Goal: Task Accomplishment & Management: Use online tool/utility

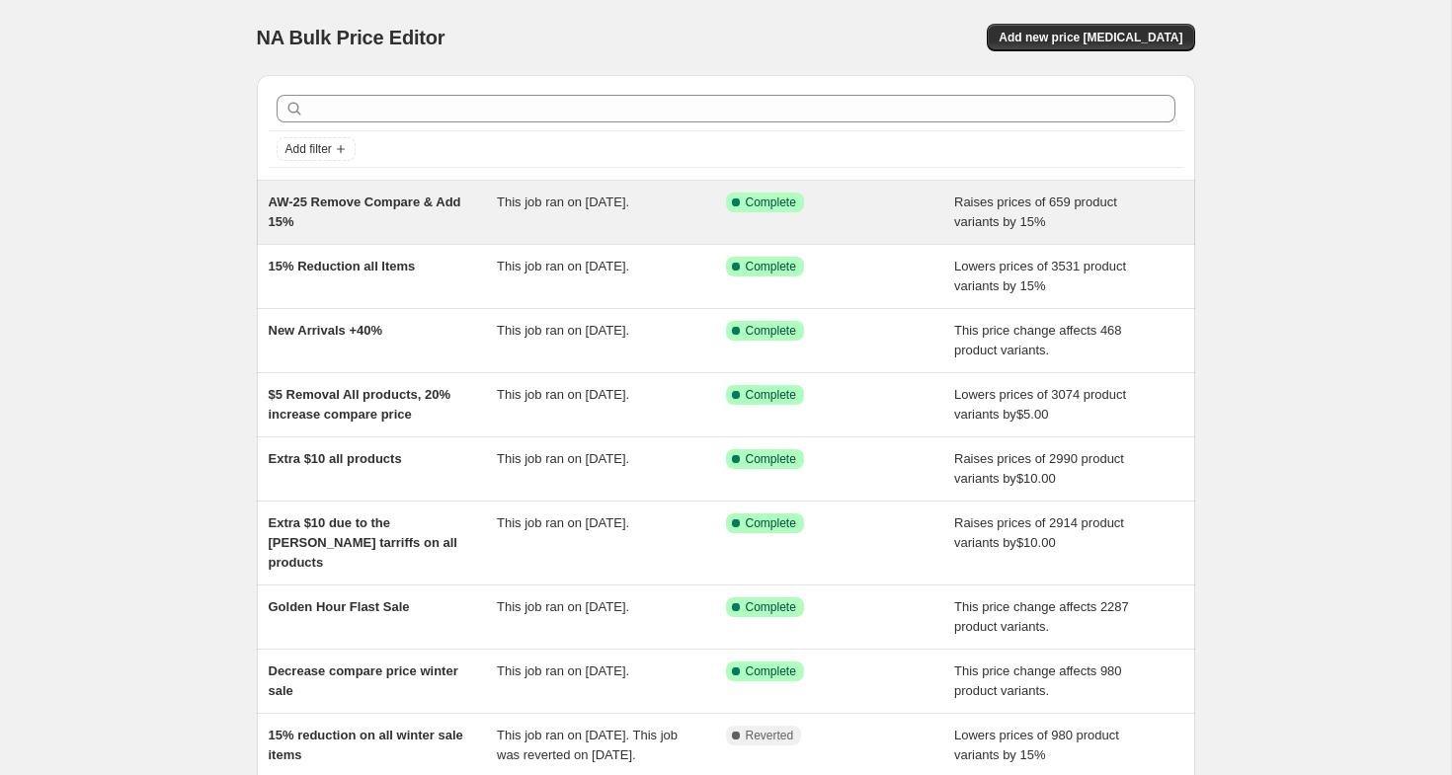
click at [650, 235] on div "AW-25 Remove Compare & Add 15% This job ran on [DATE]. Success Complete Complet…" at bounding box center [726, 212] width 938 height 63
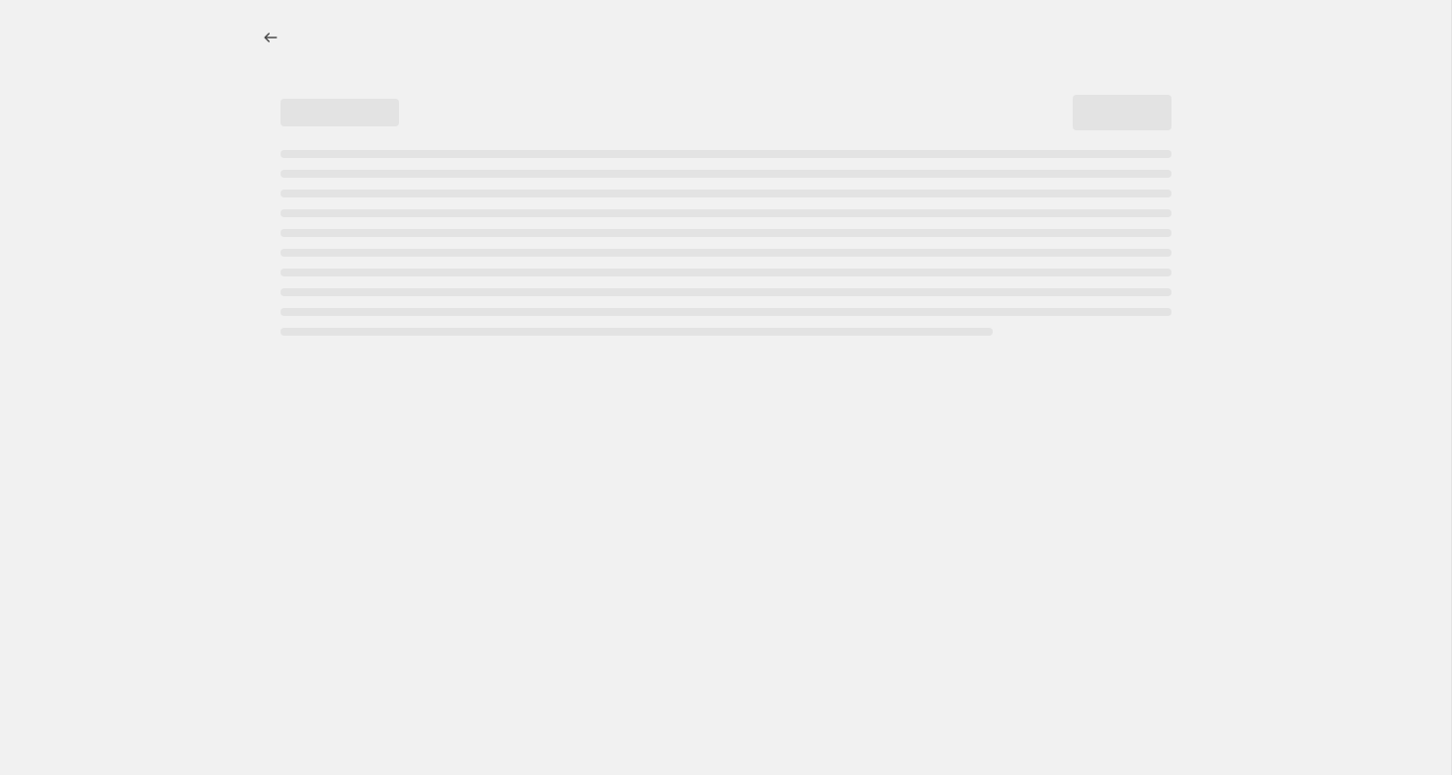
select select "percentage"
select select "remove"
select select "collection"
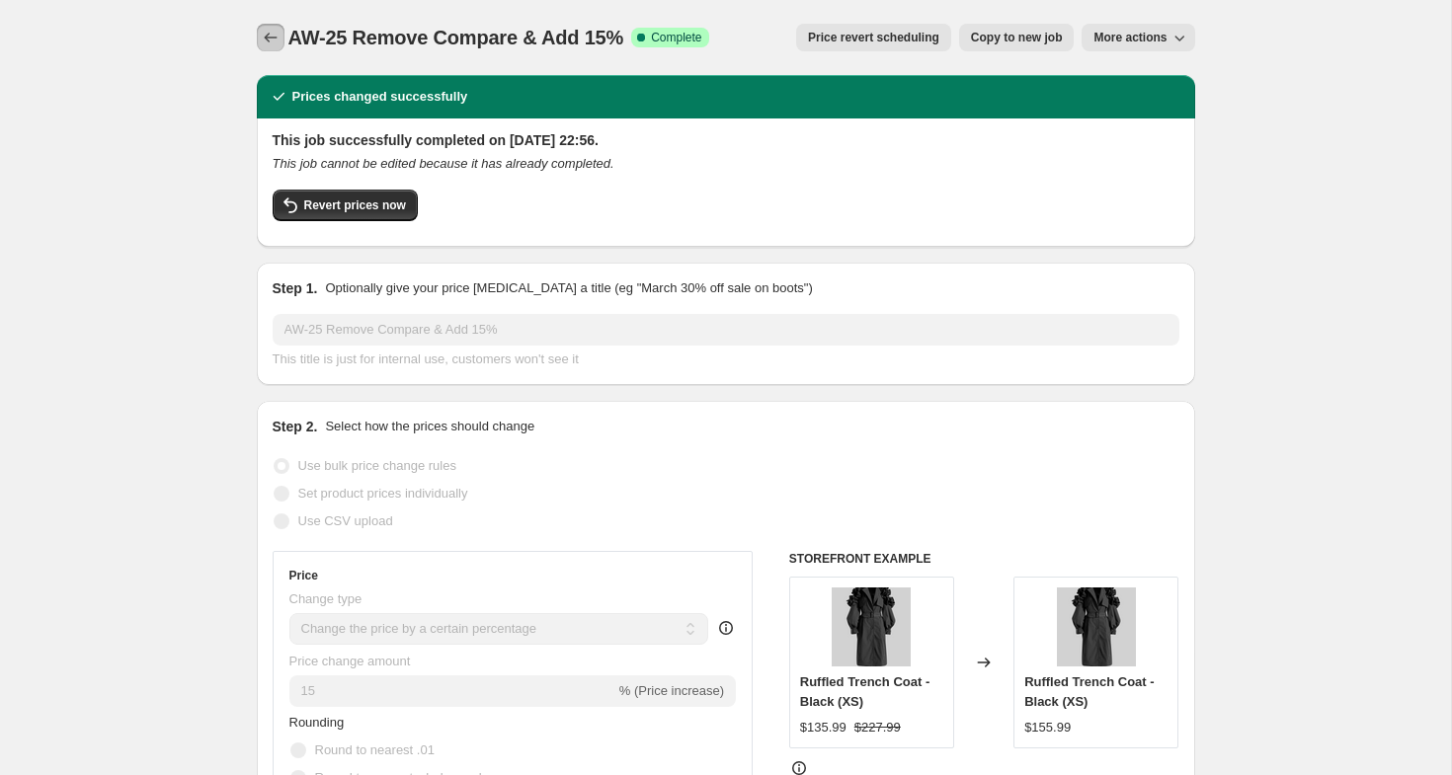
click at [268, 29] on icon "Price change jobs" at bounding box center [271, 38] width 20 height 20
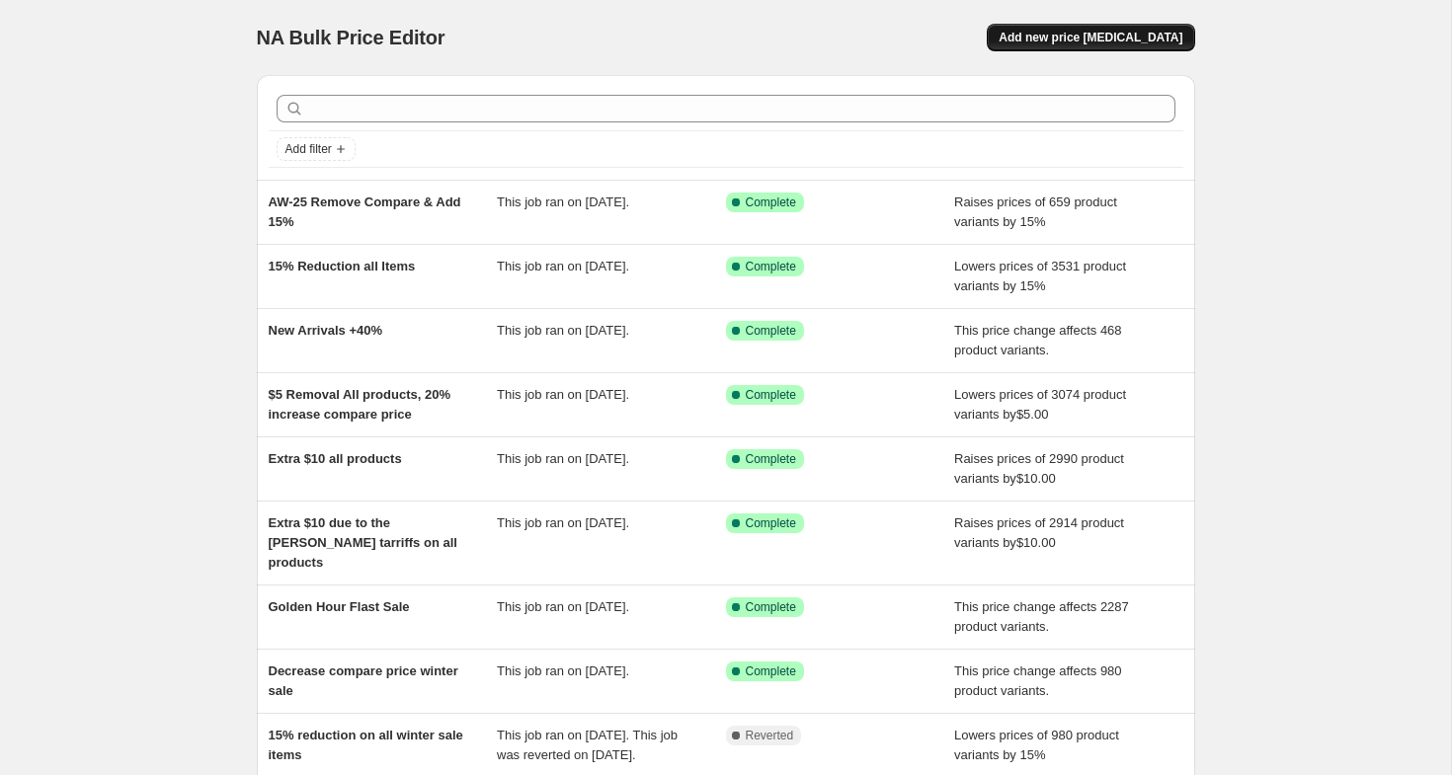
click at [1098, 44] on span "Add new price [MEDICAL_DATA]" at bounding box center [1091, 38] width 184 height 16
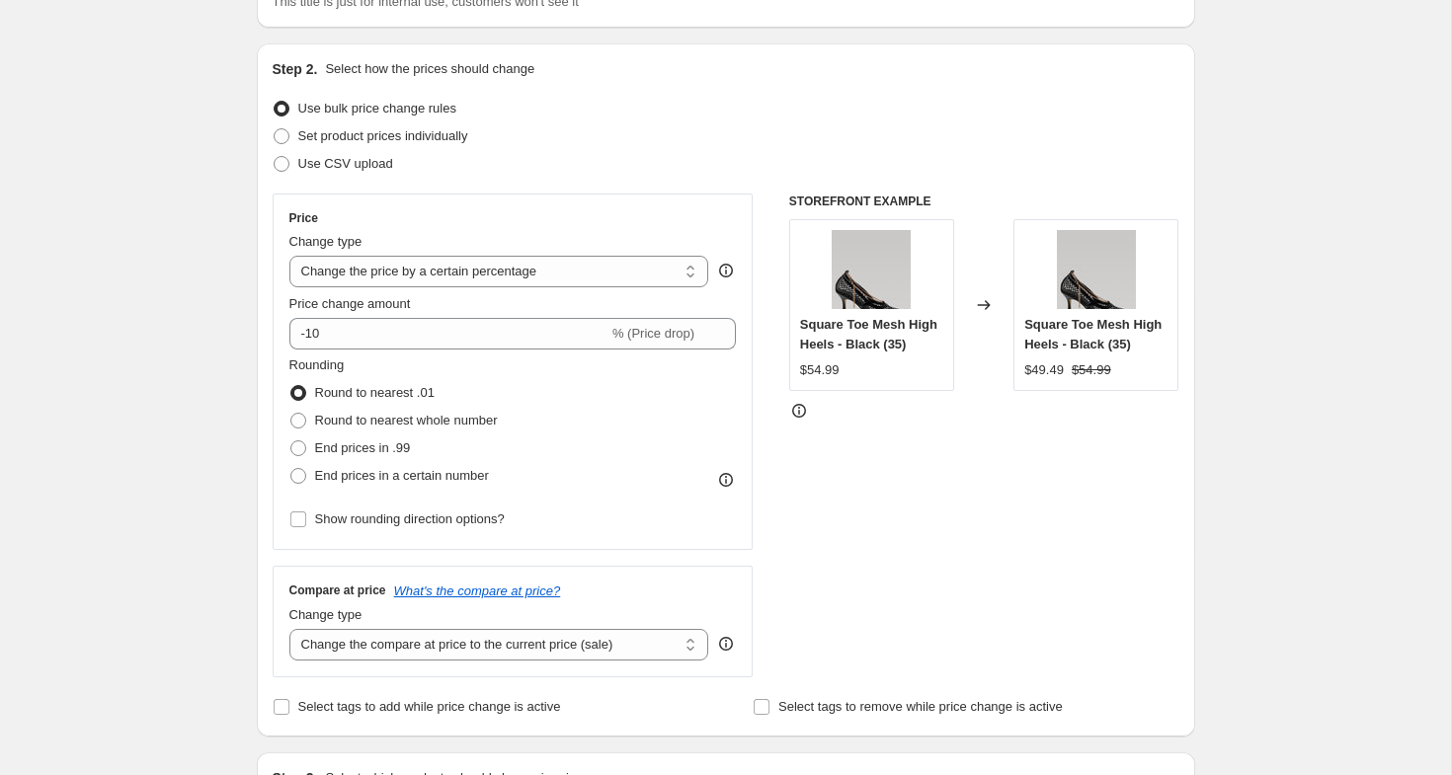
scroll to position [182, 0]
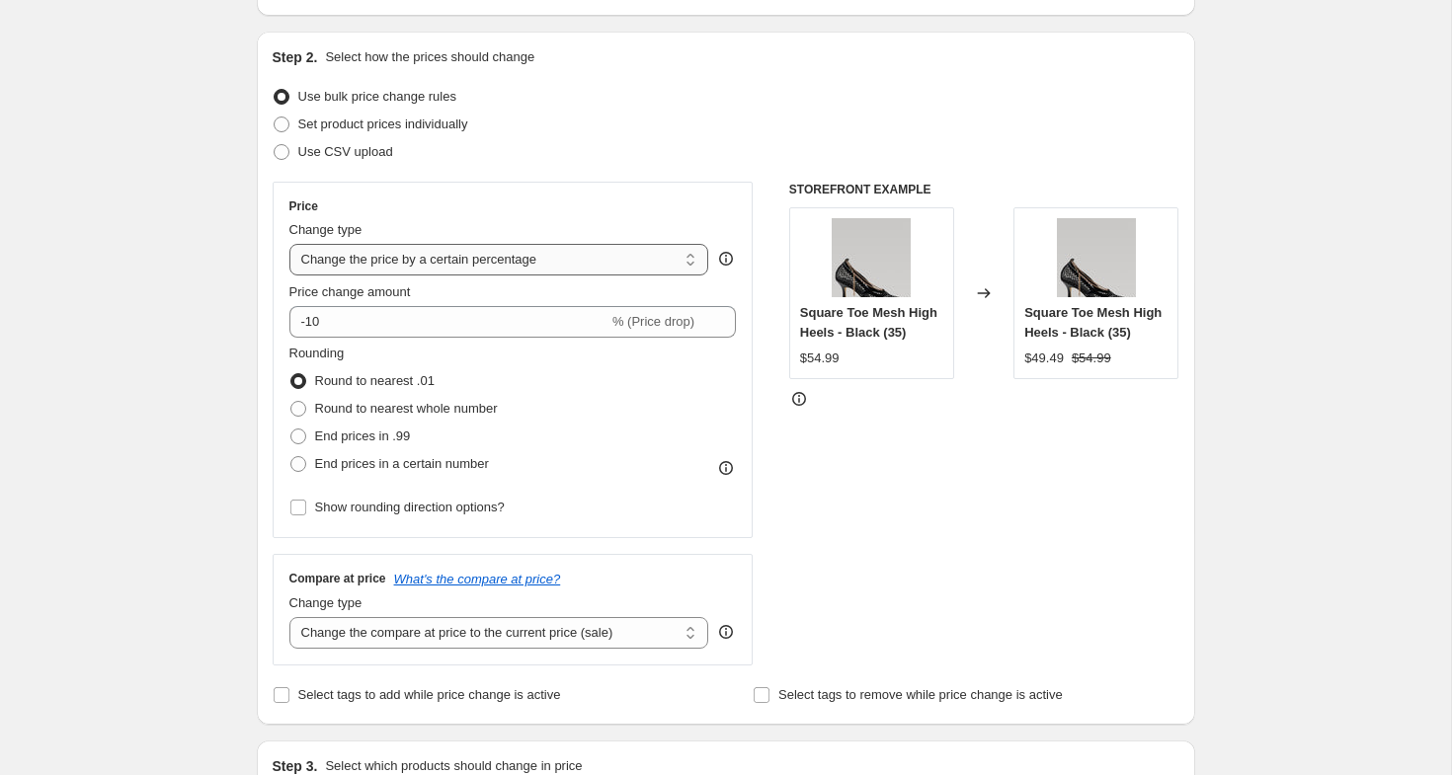
click at [395, 270] on select "Change the price to a certain amount Change the price by a certain amount Chang…" at bounding box center [499, 260] width 420 height 32
click at [461, 266] on select "Change the price to a certain amount Change the price by a certain amount Chang…" at bounding box center [499, 260] width 420 height 32
select select "no_change"
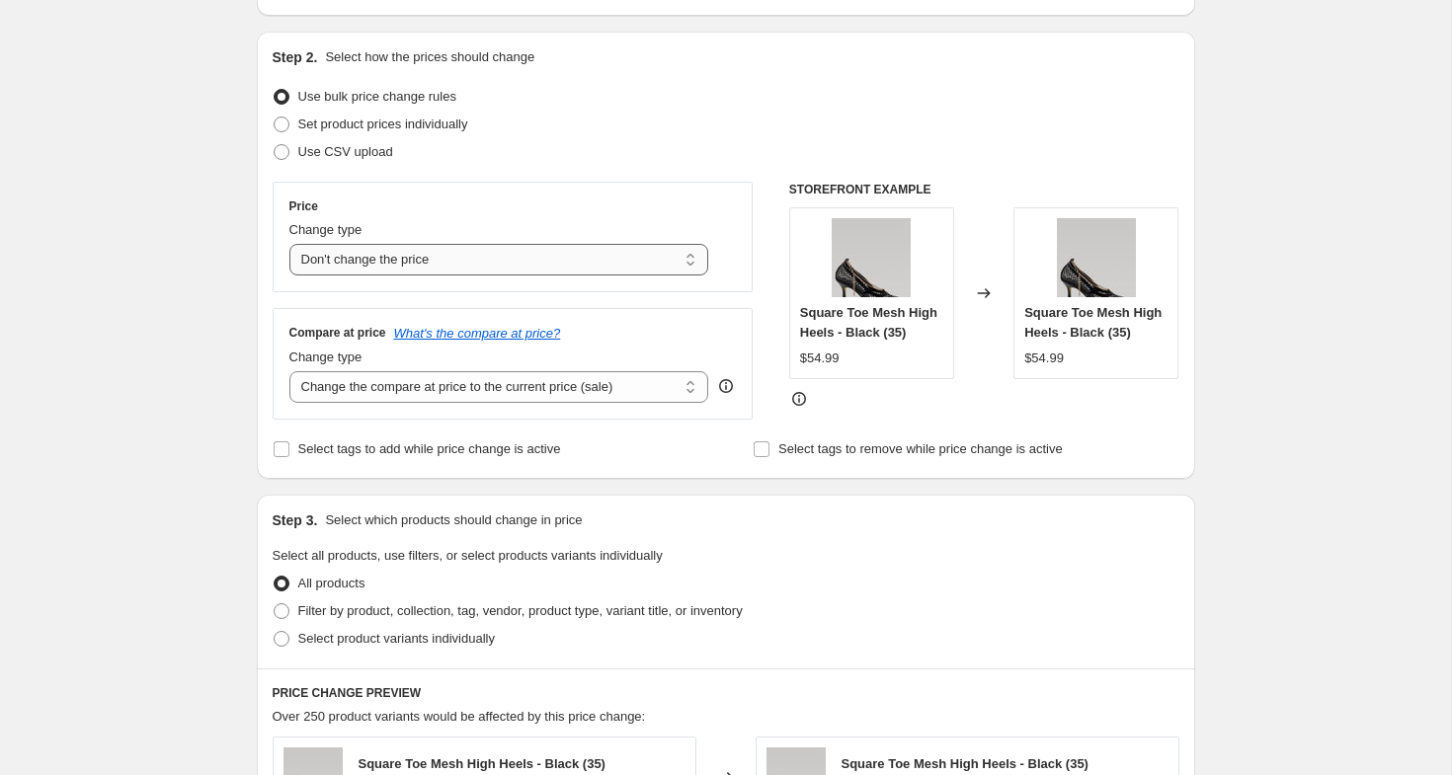
click at [436, 263] on select "Change the price to a certain amount Change the price by a certain amount Chang…" at bounding box center [499, 260] width 420 height 32
click at [399, 129] on span "Set product prices individually" at bounding box center [383, 124] width 170 height 15
click at [275, 118] on input "Set product prices individually" at bounding box center [274, 117] width 1 height 1
radio input "true"
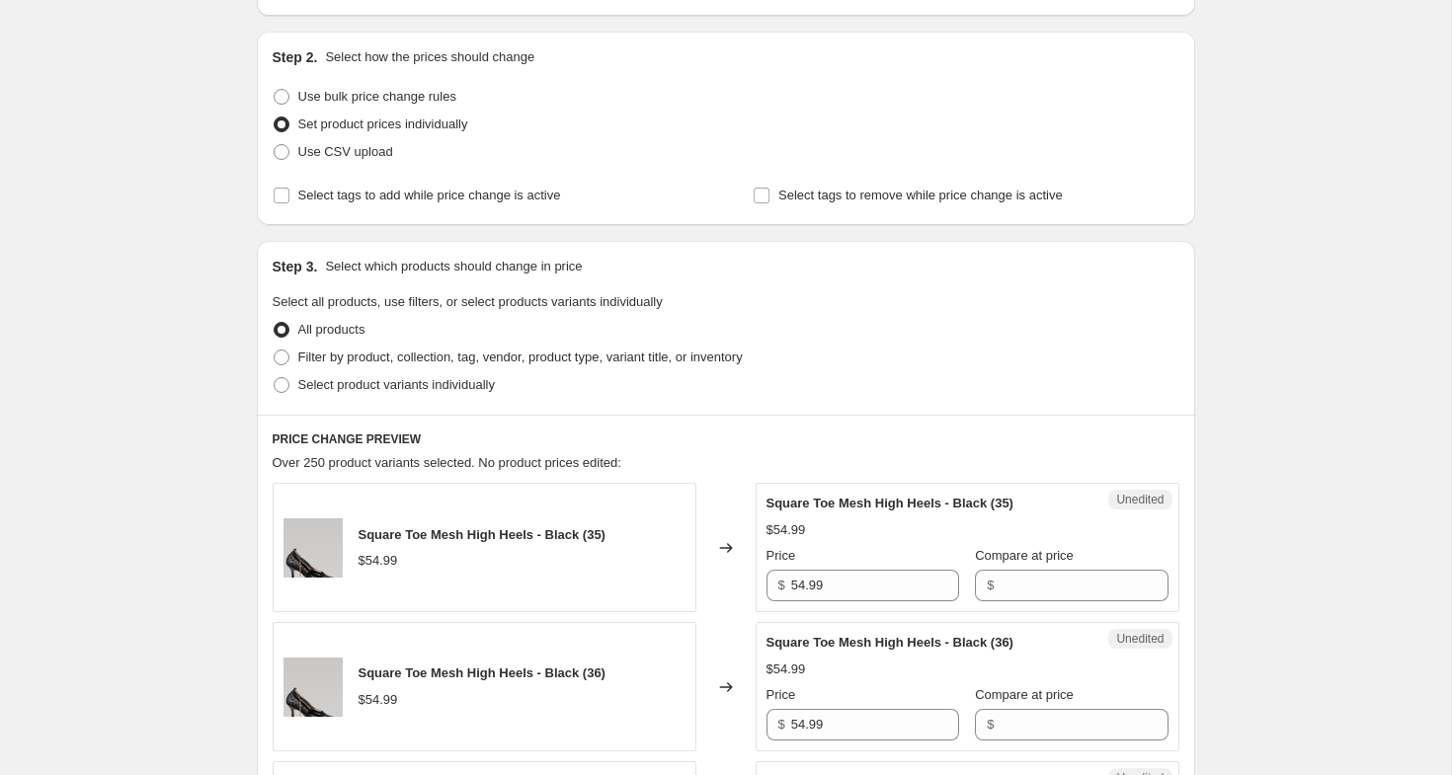
scroll to position [0, 0]
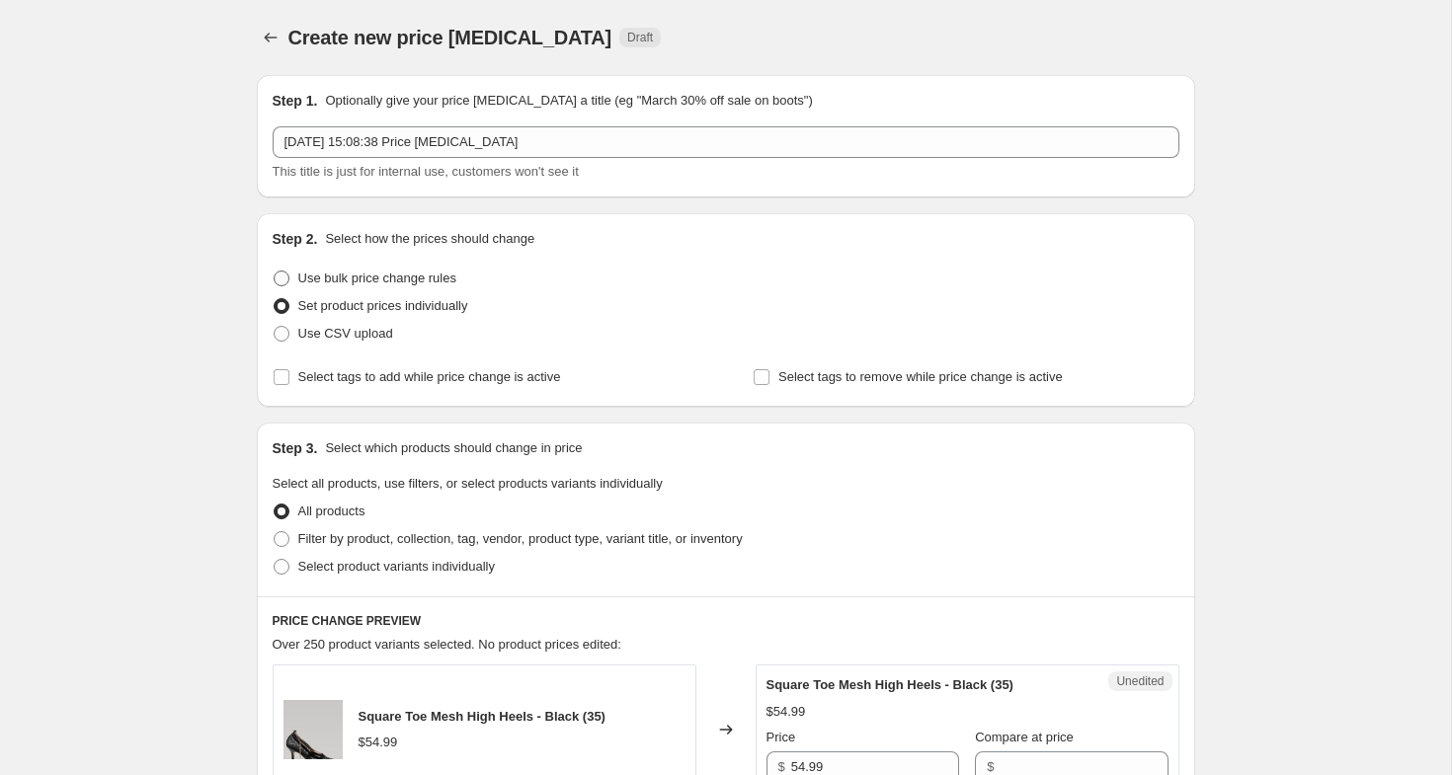
click at [383, 290] on label "Use bulk price change rules" at bounding box center [365, 279] width 184 height 28
click at [275, 272] on input "Use bulk price change rules" at bounding box center [274, 271] width 1 height 1
radio input "true"
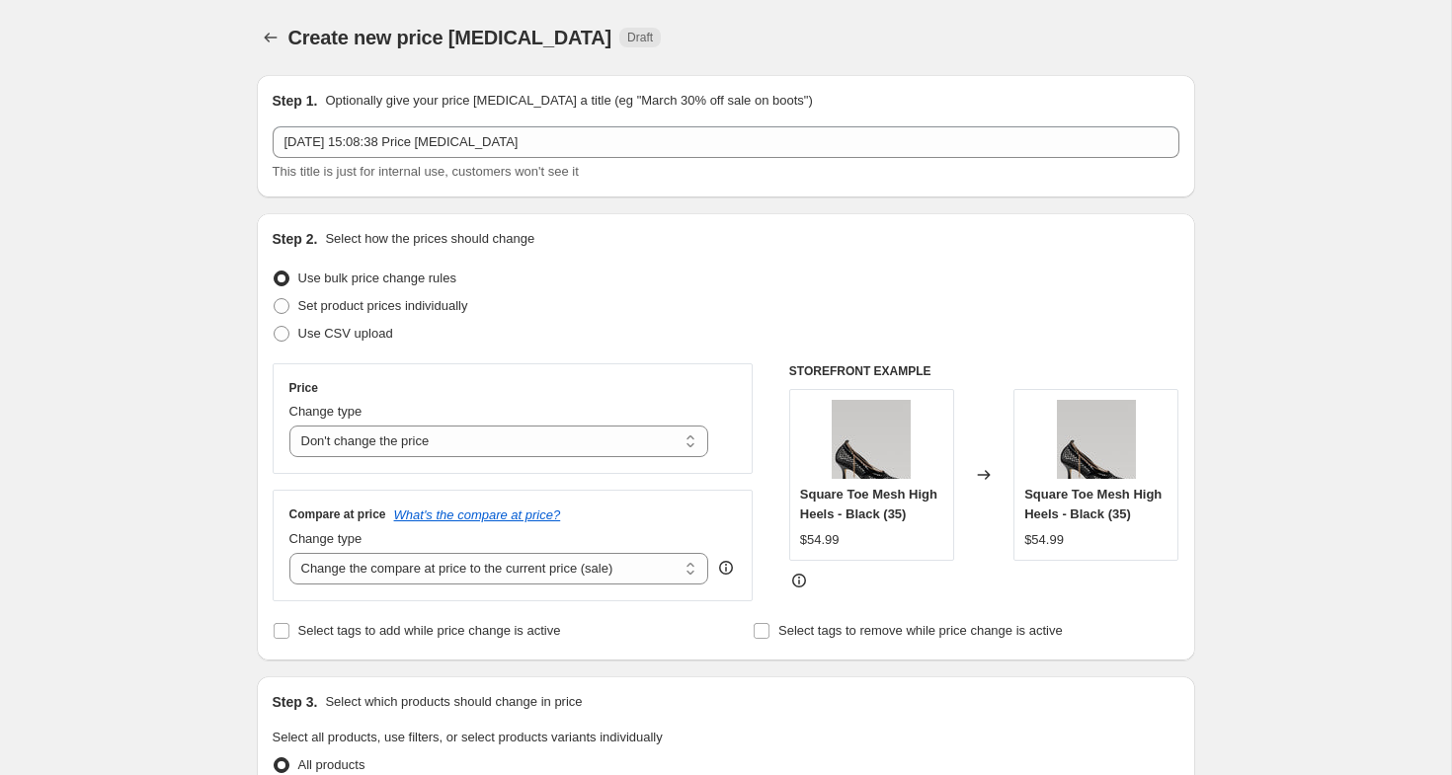
click at [397, 460] on div "Price Change type Change the price to a certain amount Change the price by a ce…" at bounding box center [513, 419] width 481 height 111
click at [407, 439] on select "Change the price to a certain amount Change the price by a certain amount Chang…" at bounding box center [499, 442] width 420 height 32
click at [360, 448] on select "Change the price to a certain amount Change the price by a certain amount Chang…" at bounding box center [499, 442] width 420 height 32
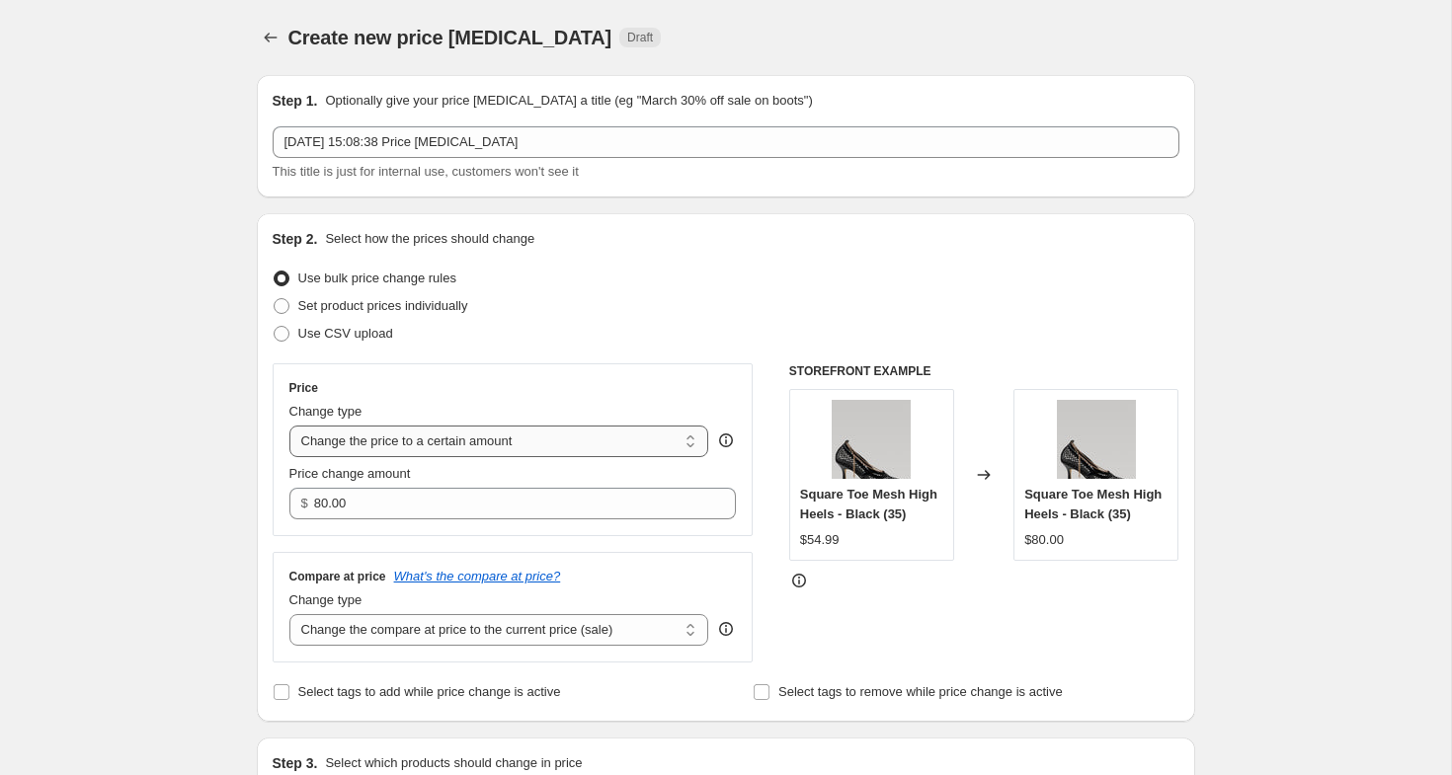
click at [401, 457] on select "Change the price to a certain amount Change the price by a certain amount Chang…" at bounding box center [499, 442] width 420 height 32
select select "by"
type input "-10.00"
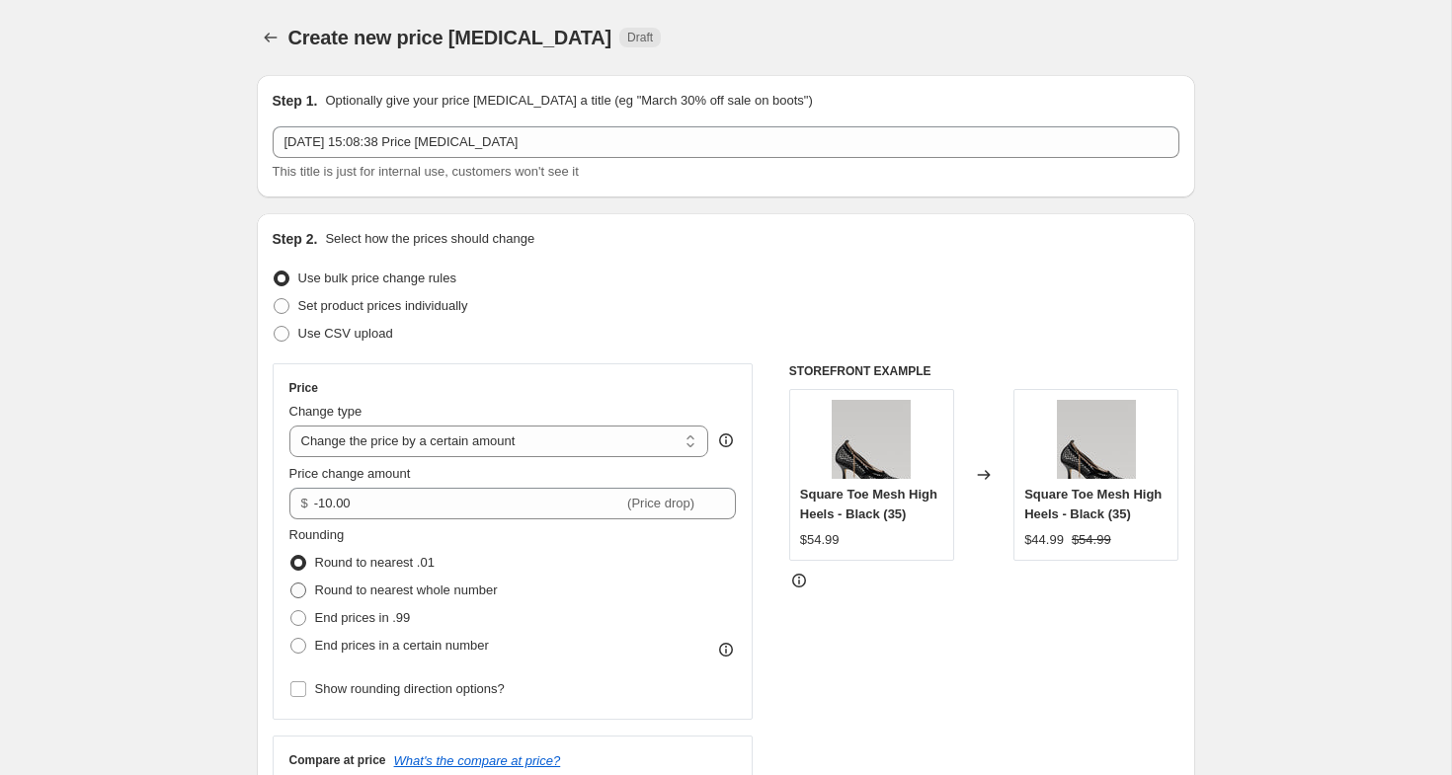
click at [378, 593] on span "Round to nearest whole number" at bounding box center [406, 590] width 183 height 15
click at [291, 584] on input "Round to nearest whole number" at bounding box center [290, 583] width 1 height 1
radio input "true"
click at [383, 551] on label "Round to nearest .01" at bounding box center [361, 563] width 145 height 28
click at [291, 555] on input "Round to nearest .01" at bounding box center [290, 555] width 1 height 1
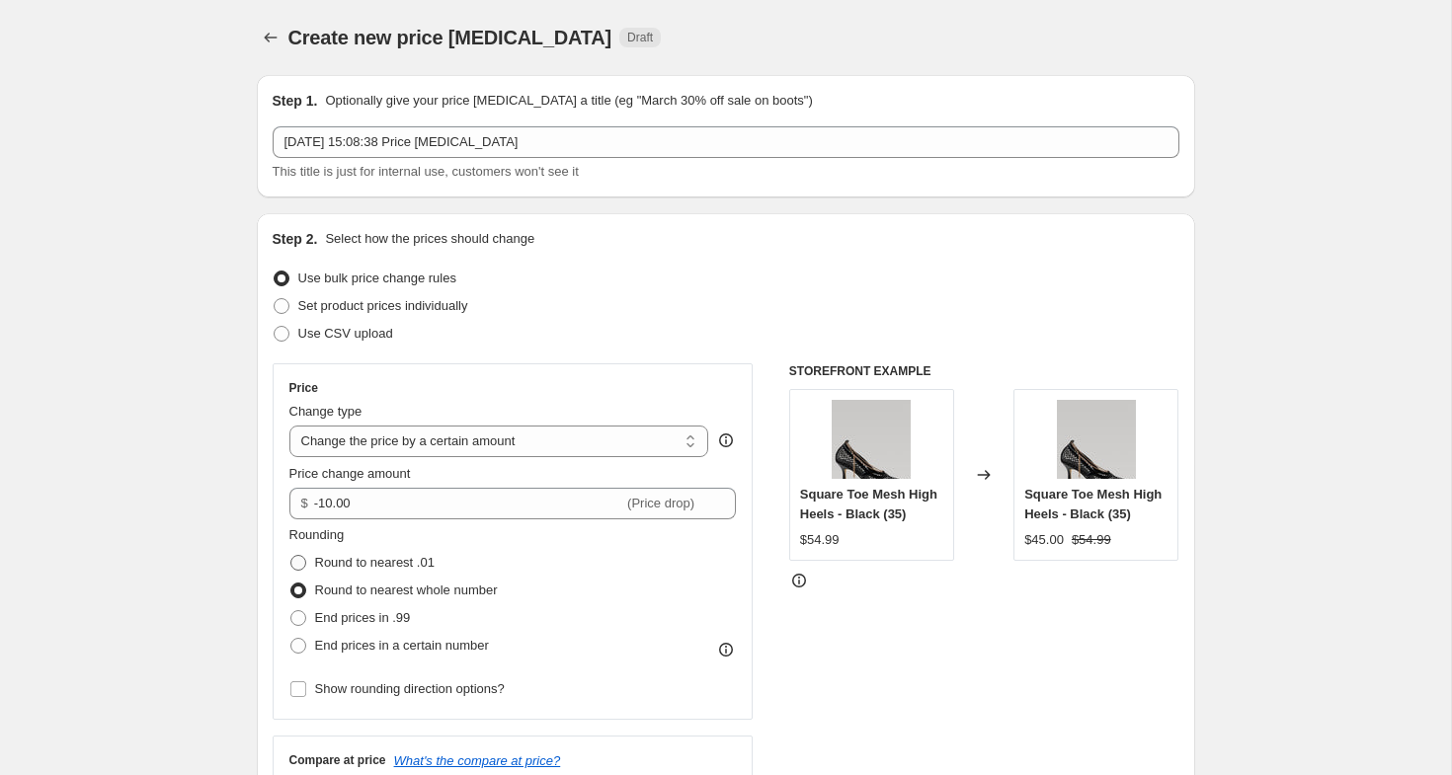
radio input "true"
click at [439, 680] on span "Show rounding direction options?" at bounding box center [410, 690] width 190 height 20
click at [306, 682] on input "Show rounding direction options?" at bounding box center [298, 690] width 16 height 16
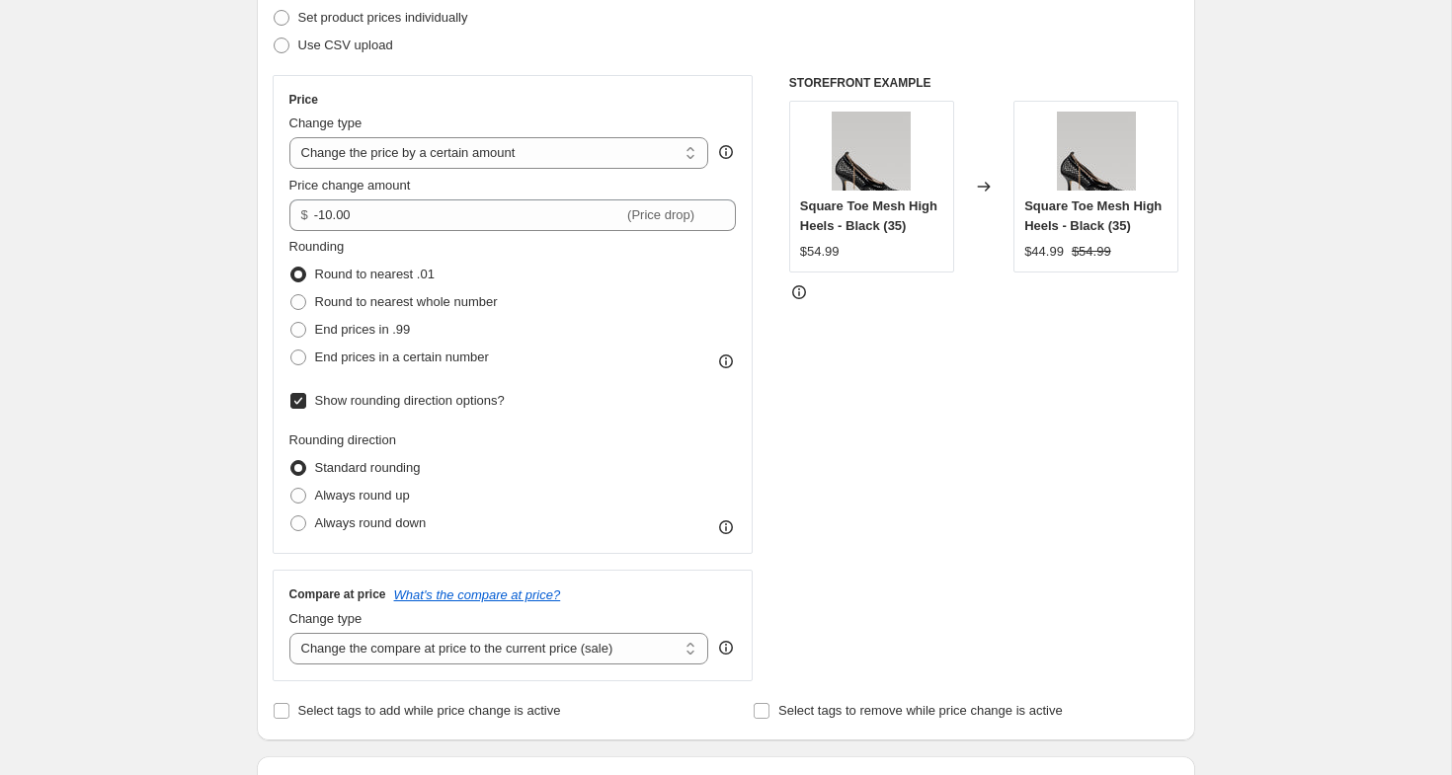
scroll to position [303, 0]
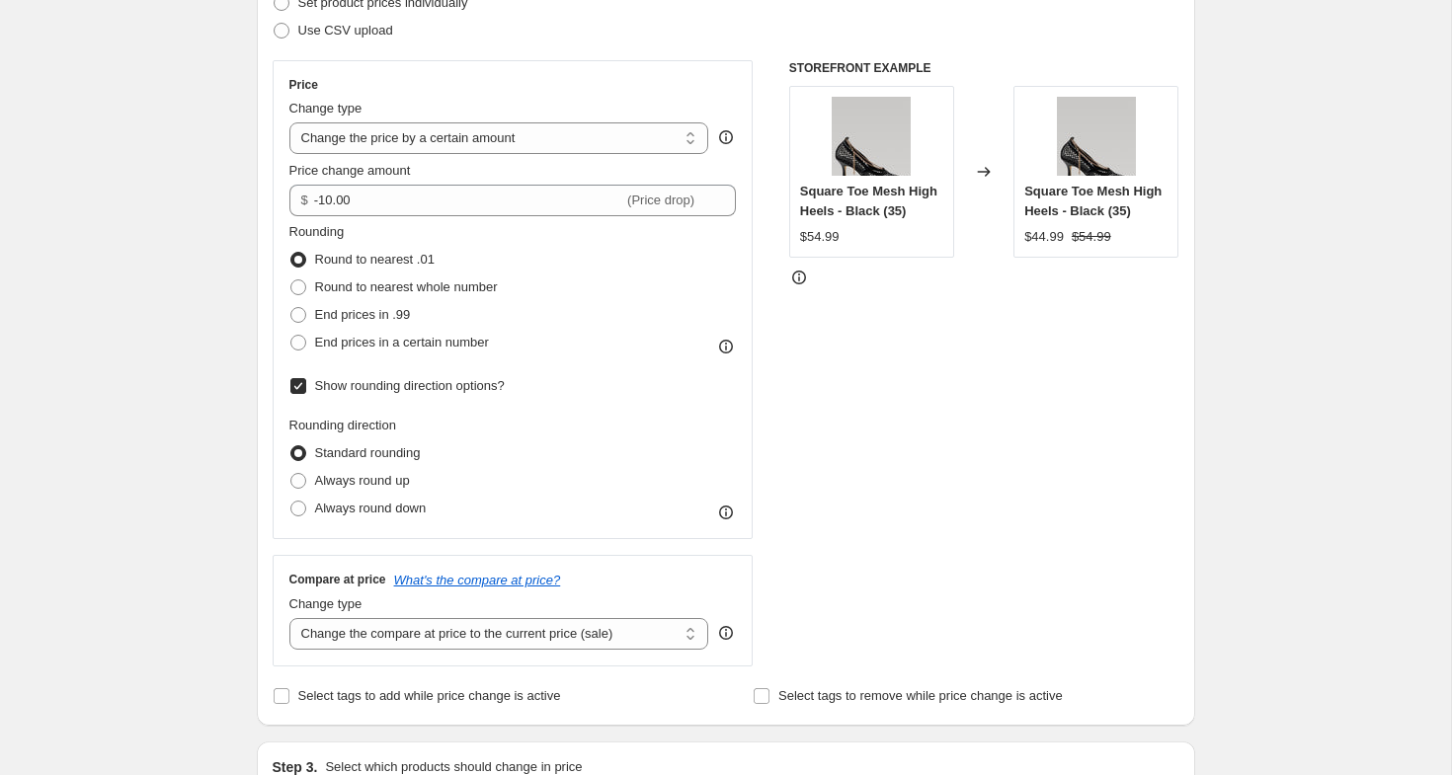
click at [405, 389] on span "Show rounding direction options?" at bounding box center [410, 385] width 190 height 15
click at [306, 389] on input "Show rounding direction options?" at bounding box center [298, 386] width 16 height 16
checkbox input "false"
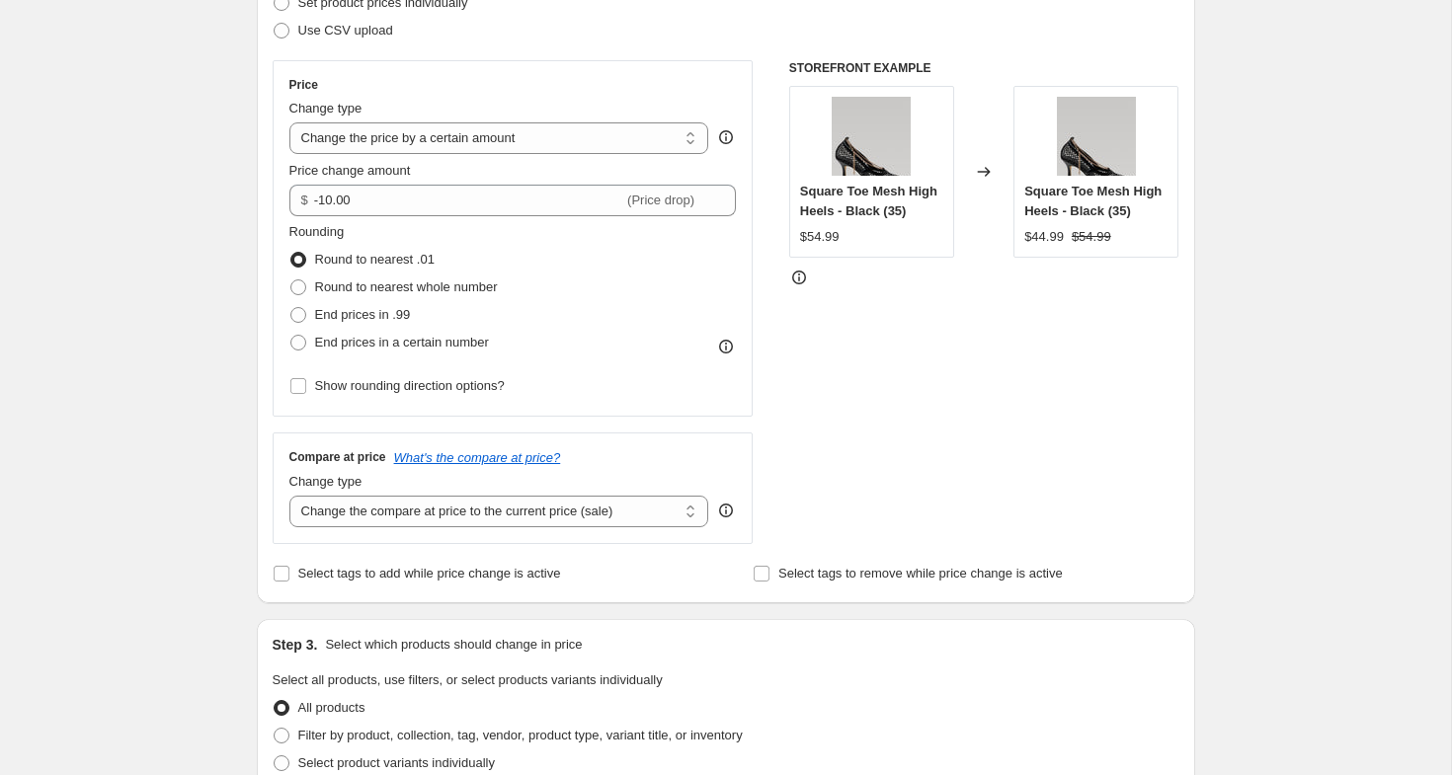
scroll to position [0, 0]
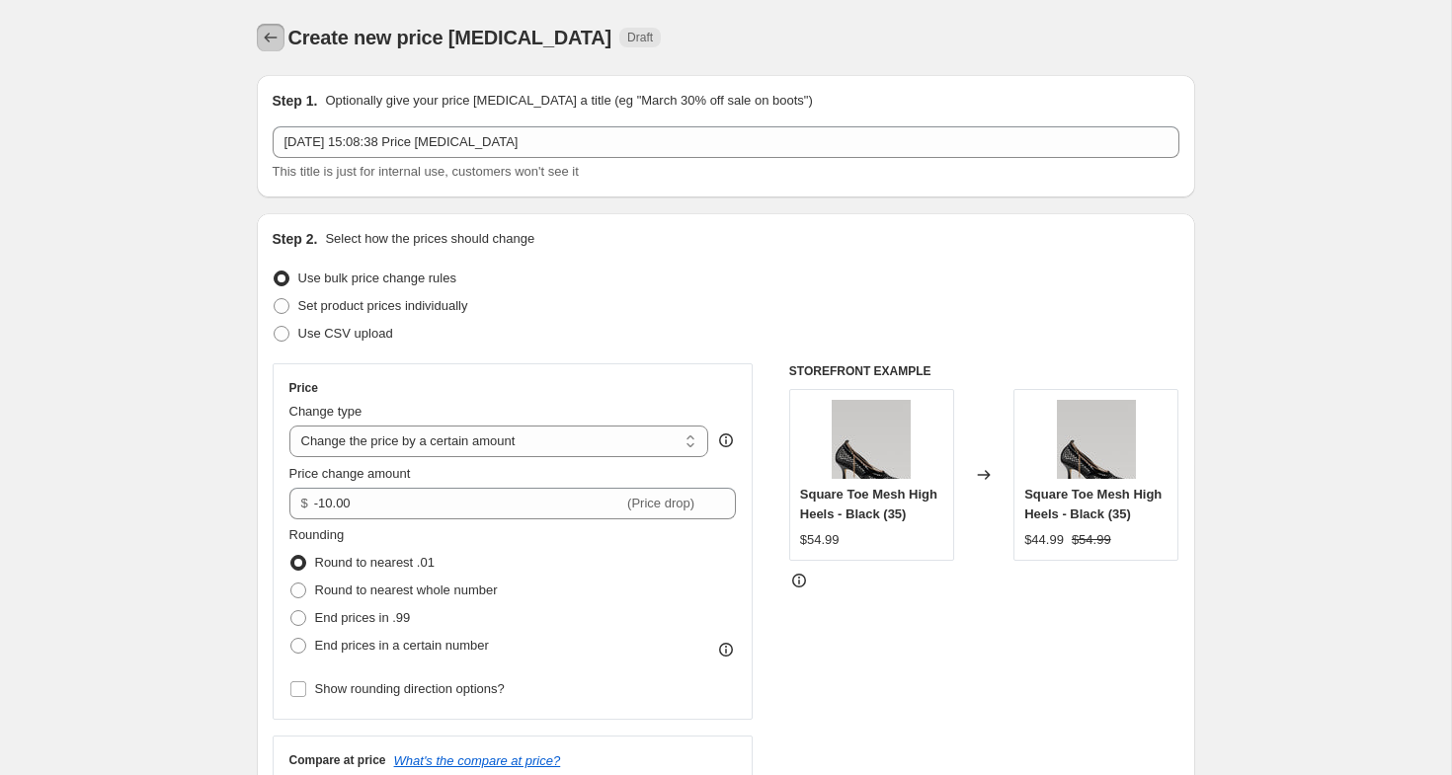
click at [263, 39] on icon "Price change jobs" at bounding box center [271, 38] width 20 height 20
